Goal: Check status

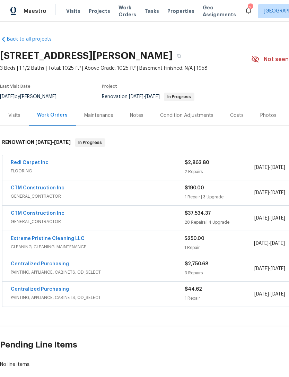
click at [21, 164] on link "Redi Carpet Inc" at bounding box center [30, 162] width 38 height 5
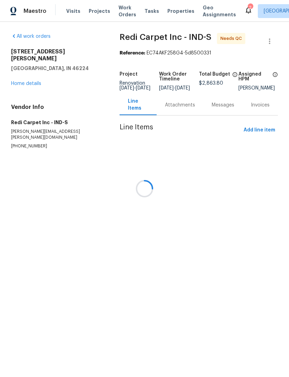
click at [166, 97] on div at bounding box center [144, 188] width 289 height 377
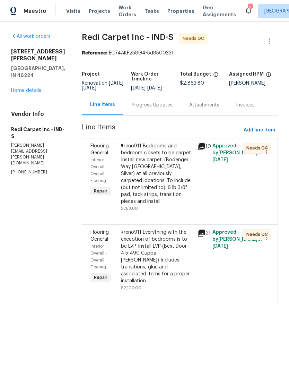
click at [151, 109] on div "Progress Updates" at bounding box center [152, 105] width 58 height 20
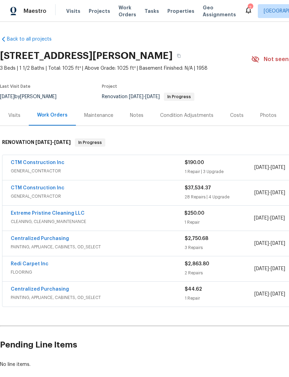
click at [15, 266] on link "Redi Carpet Inc" at bounding box center [30, 264] width 38 height 5
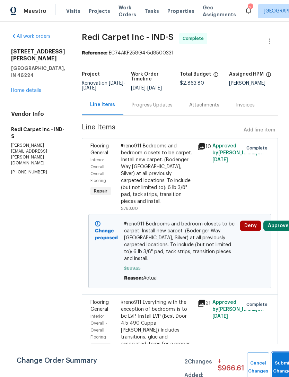
click at [277, 364] on button "Submit Changes" at bounding box center [283, 367] width 22 height 30
